Goal: Task Accomplishment & Management: Complete application form

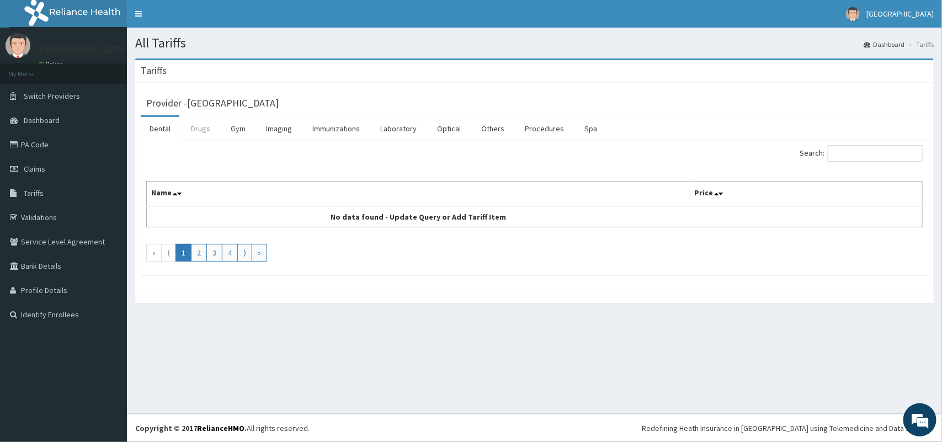
click at [192, 128] on link "Drugs" at bounding box center [200, 128] width 37 height 23
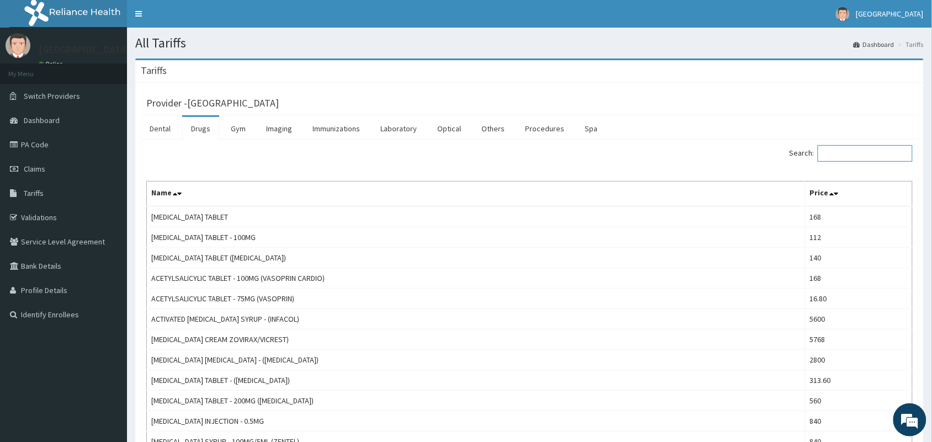
click at [834, 152] on input "Search:" at bounding box center [865, 153] width 95 height 17
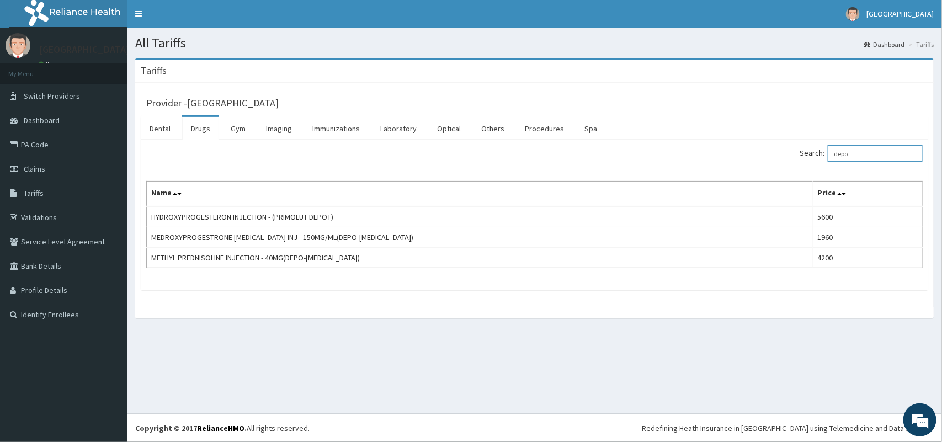
type input "depo"
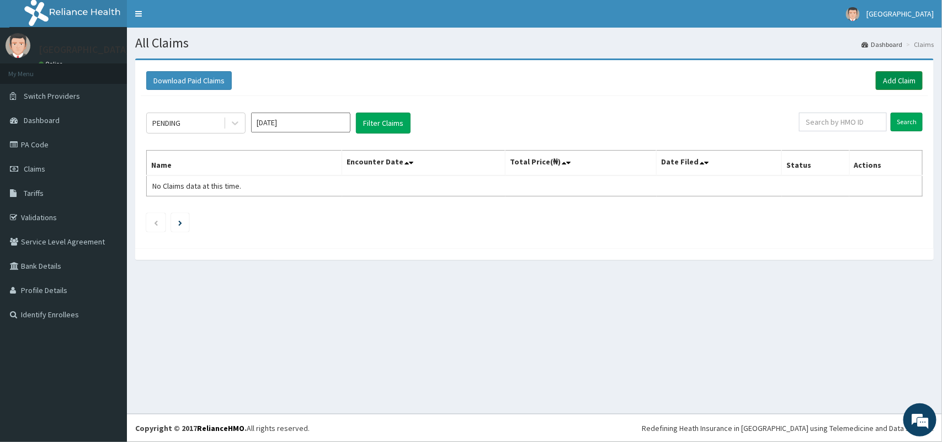
click at [895, 80] on link "Add Claim" at bounding box center [899, 80] width 47 height 19
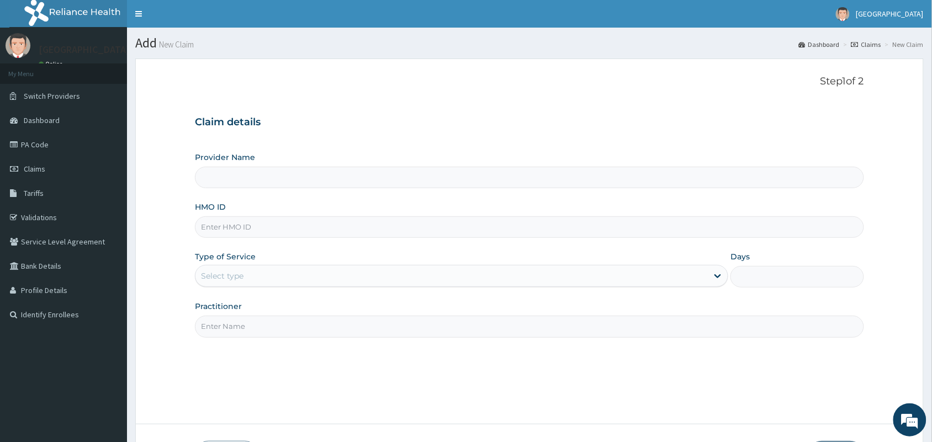
type input "[GEOGRAPHIC_DATA]"
click at [370, 232] on input "HMO ID" at bounding box center [529, 227] width 669 height 22
paste input "VFI/10016/B"
type input "VFI/10016/B"
click at [331, 273] on div "Select type" at bounding box center [451, 276] width 512 height 18
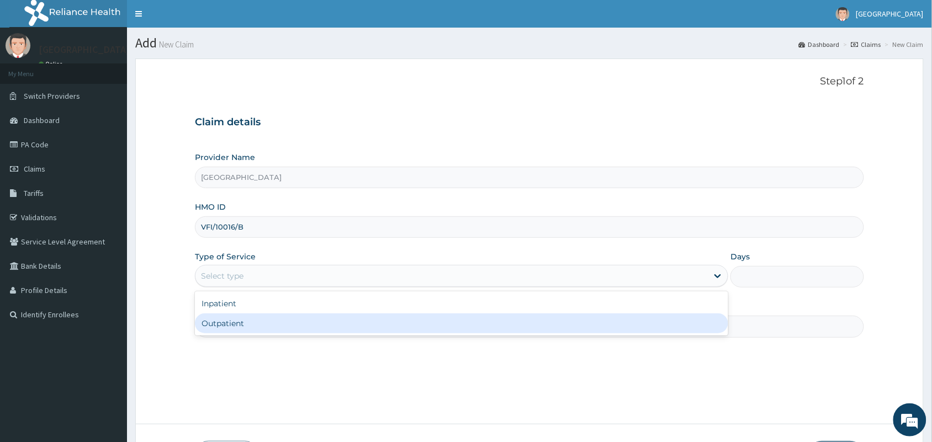
click at [321, 326] on div "Outpatient" at bounding box center [461, 324] width 533 height 20
type input "1"
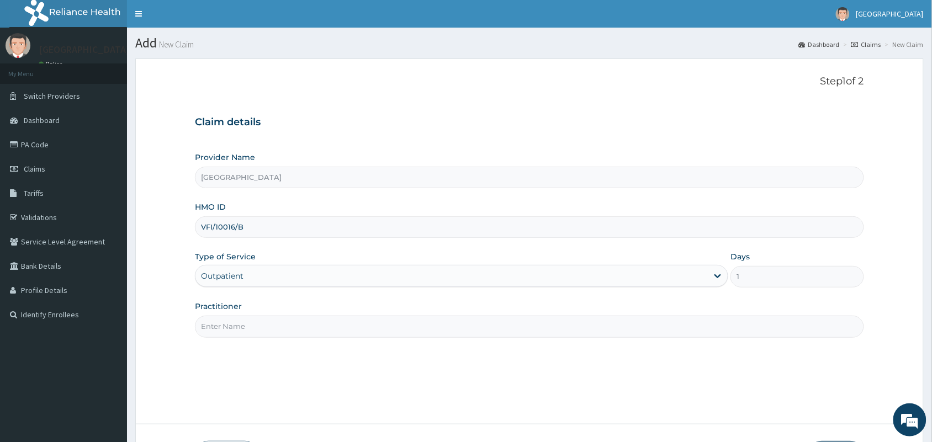
click at [321, 326] on input "Practitioner" at bounding box center [529, 327] width 669 height 22
type input "[PERSON_NAME]"
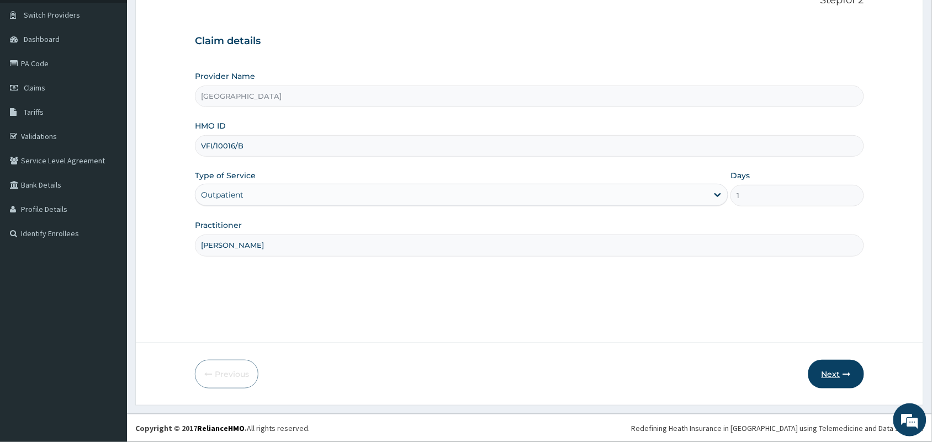
click at [835, 375] on button "Next" at bounding box center [836, 374] width 56 height 29
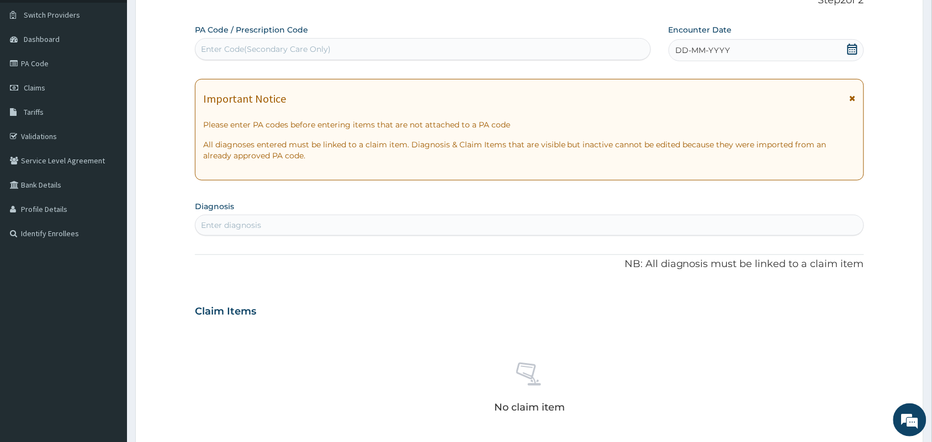
click at [564, 46] on div "Enter Code(Secondary Care Only)" at bounding box center [422, 49] width 455 height 18
paste input "PA/BF20E3"
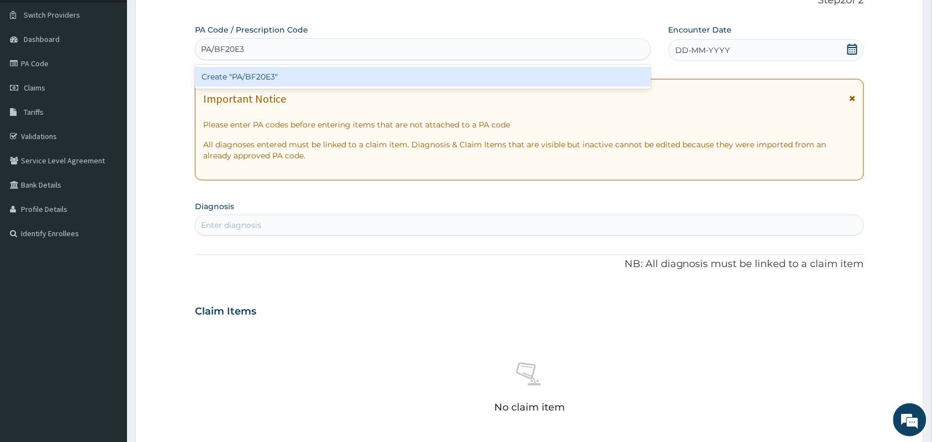
type input "PA/BF20E3"
click at [535, 73] on div "Create "PA/BF20E3"" at bounding box center [423, 77] width 456 height 20
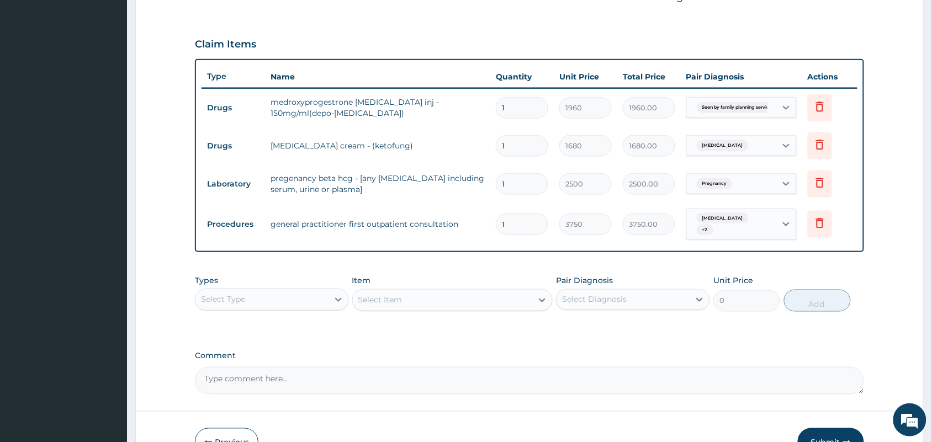
scroll to position [415, 0]
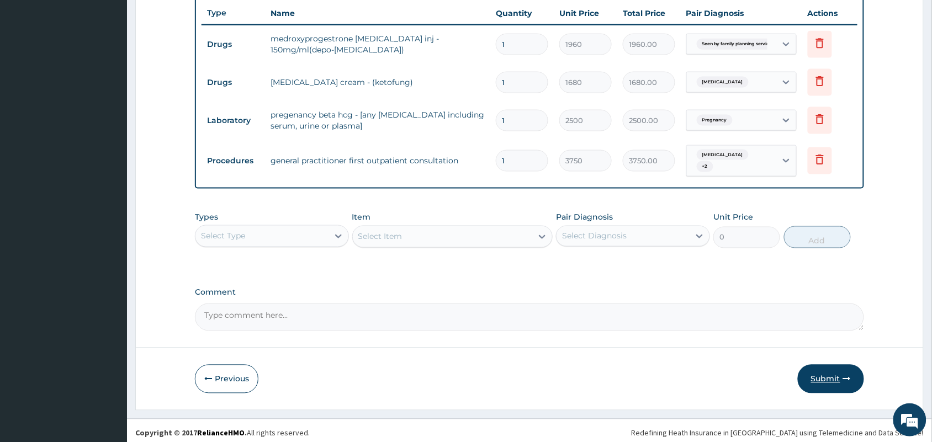
click at [824, 373] on button "Submit" at bounding box center [831, 379] width 66 height 29
